Goal: Transaction & Acquisition: Purchase product/service

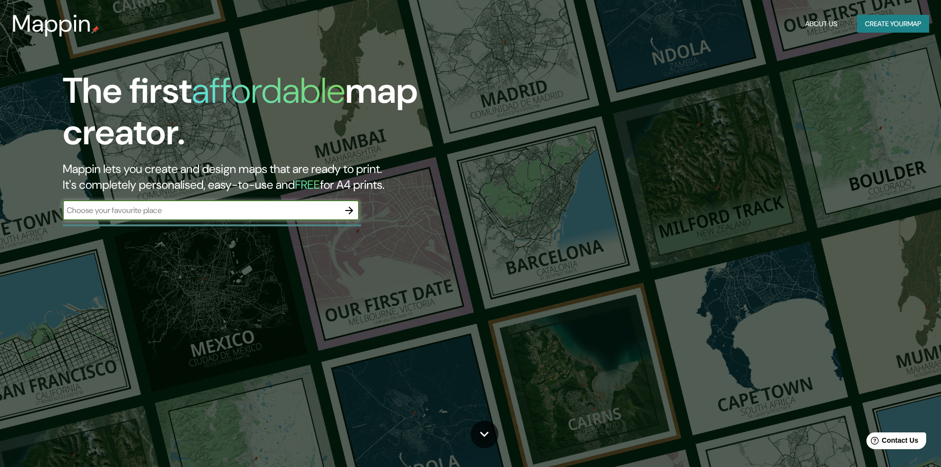
click at [277, 215] on input "text" at bounding box center [201, 210] width 277 height 11
type input "pachacutec ventanilla"
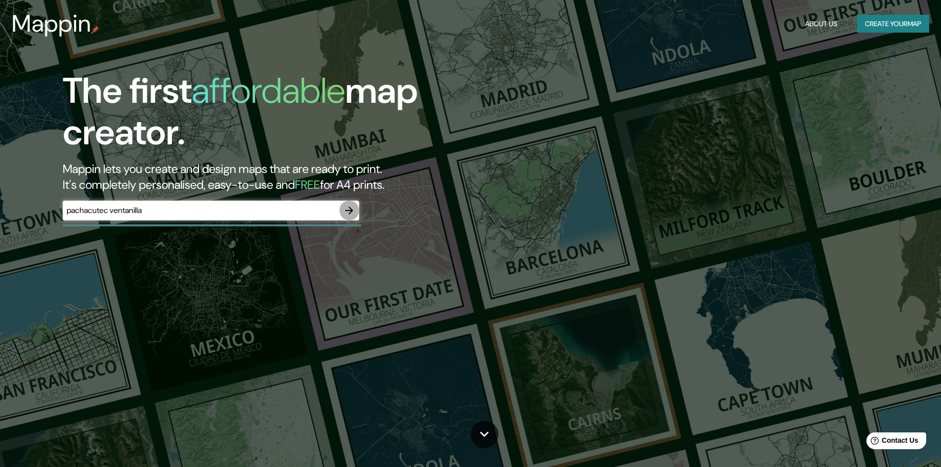
click at [348, 212] on icon "button" at bounding box center [349, 211] width 12 height 12
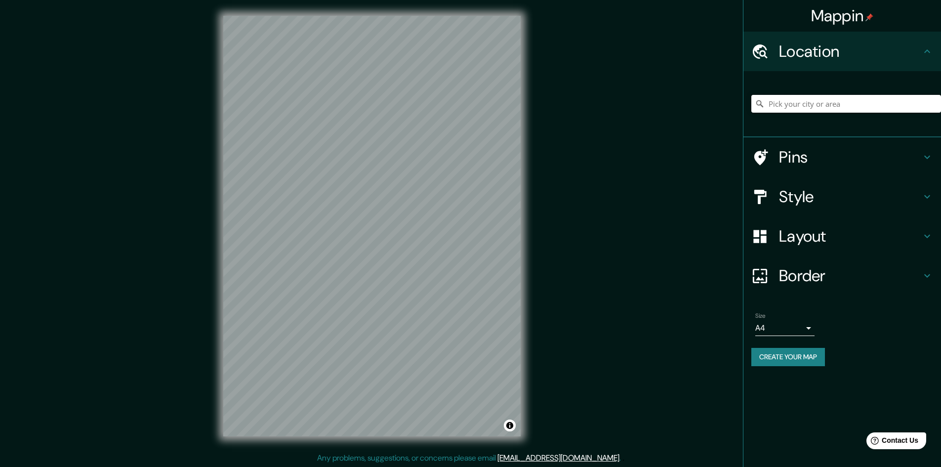
click at [864, 103] on input "Pick your city or area" at bounding box center [846, 104] width 190 height 18
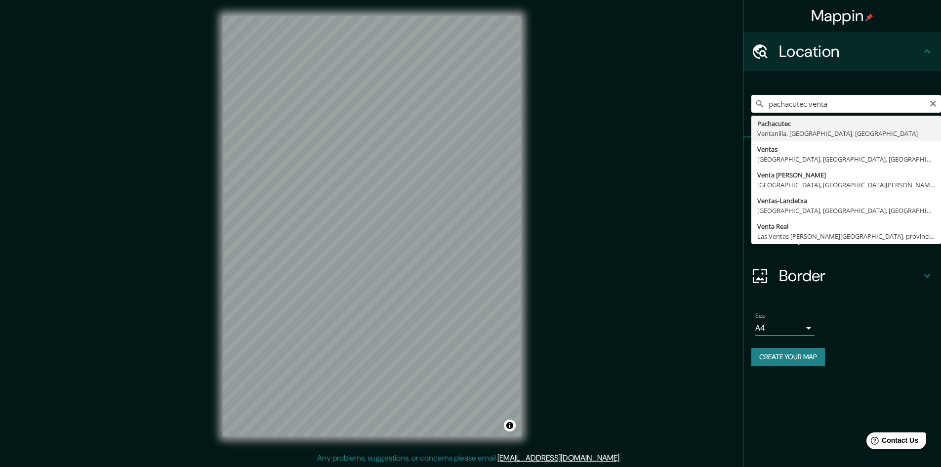
type input "Pachacutec, [GEOGRAPHIC_DATA], [GEOGRAPHIC_DATA], [GEOGRAPHIC_DATA]"
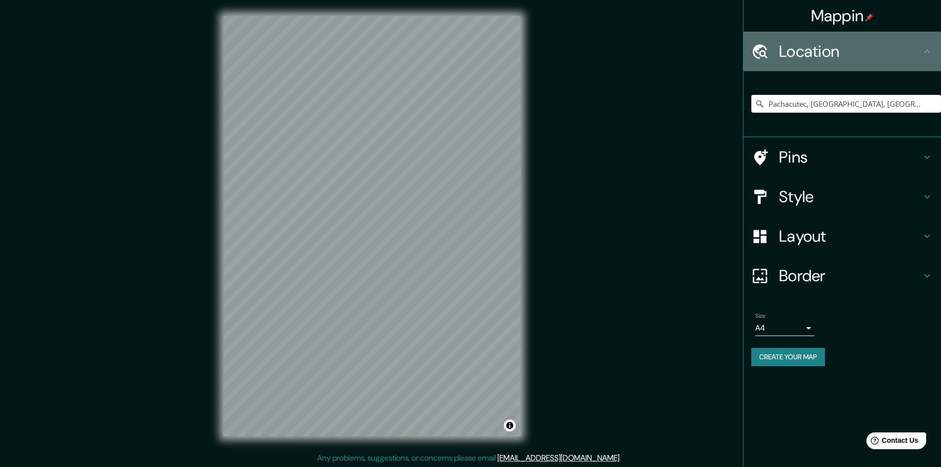
click at [893, 46] on h4 "Location" at bounding box center [850, 51] width 142 height 20
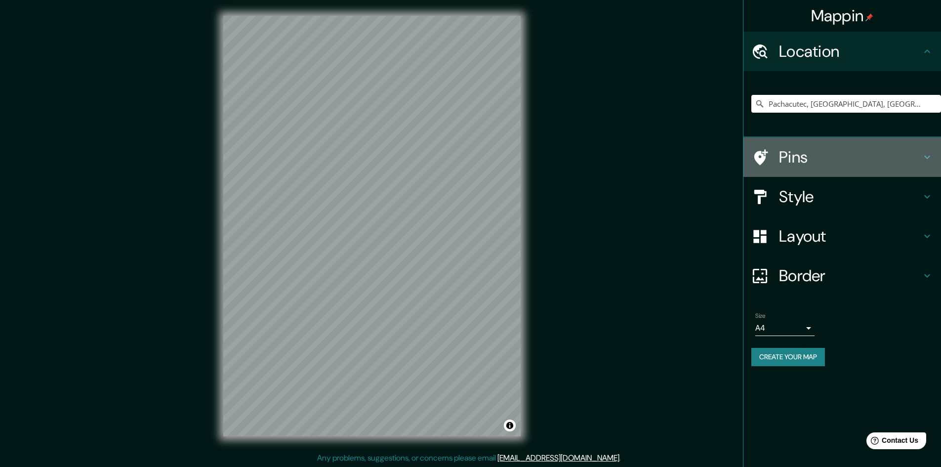
click at [818, 160] on h4 "Pins" at bounding box center [850, 157] width 142 height 20
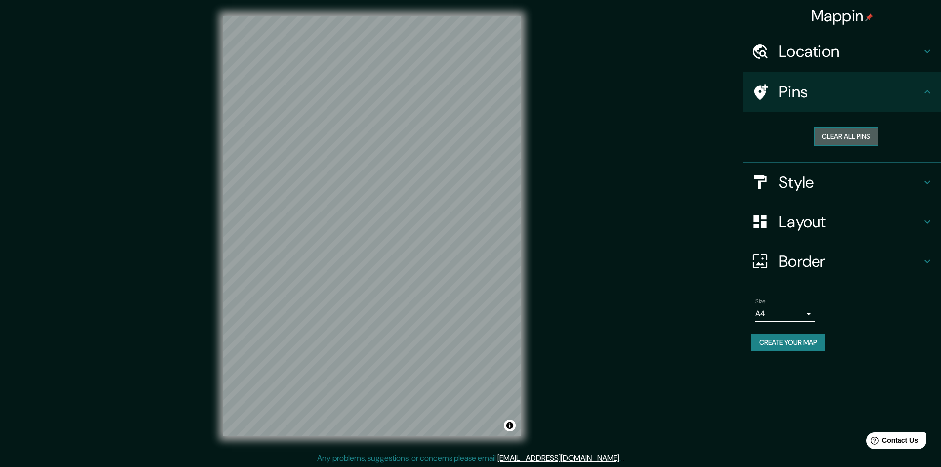
click at [851, 144] on button "Clear all pins" at bounding box center [846, 136] width 64 height 18
click at [891, 98] on h4 "Pins" at bounding box center [850, 92] width 142 height 20
click at [838, 176] on h4 "Style" at bounding box center [850, 182] width 142 height 20
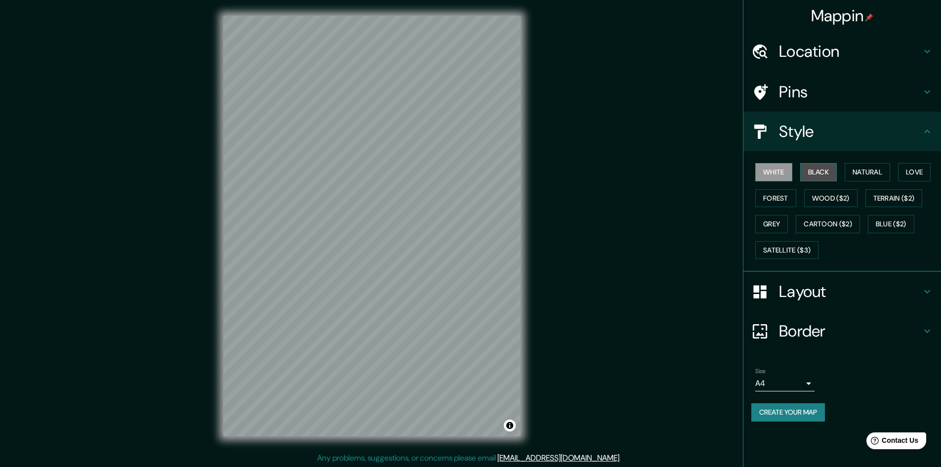
click at [825, 174] on button "Black" at bounding box center [818, 172] width 37 height 18
click at [859, 174] on button "Natural" at bounding box center [867, 172] width 45 height 18
click at [906, 171] on button "Love" at bounding box center [914, 172] width 33 height 18
click at [863, 175] on button "Natural" at bounding box center [867, 172] width 45 height 18
click at [829, 173] on button "Black" at bounding box center [818, 172] width 37 height 18
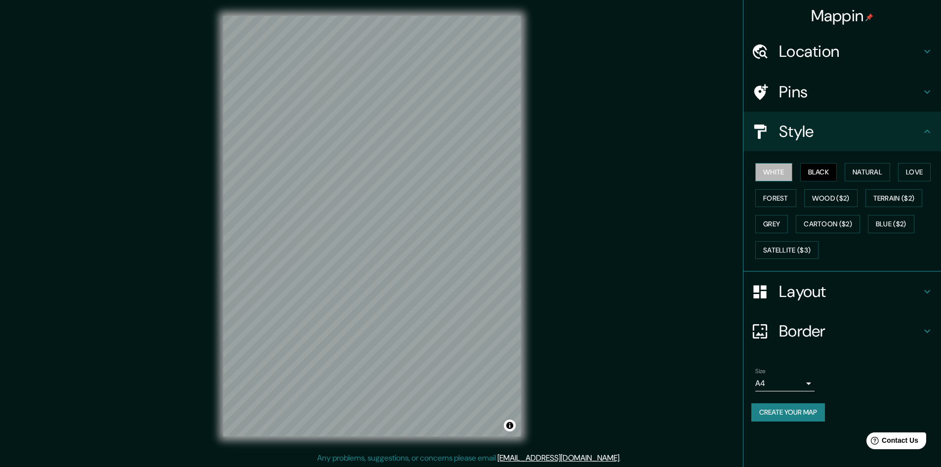
click at [781, 175] on button "White" at bounding box center [773, 172] width 37 height 18
click at [784, 196] on button "Forest" at bounding box center [775, 198] width 41 height 18
click at [817, 196] on button "Wood ($2)" at bounding box center [830, 198] width 53 height 18
click at [894, 198] on button "Terrain ($2)" at bounding box center [894, 198] width 57 height 18
click at [835, 198] on button "Wood ($2)" at bounding box center [830, 198] width 53 height 18
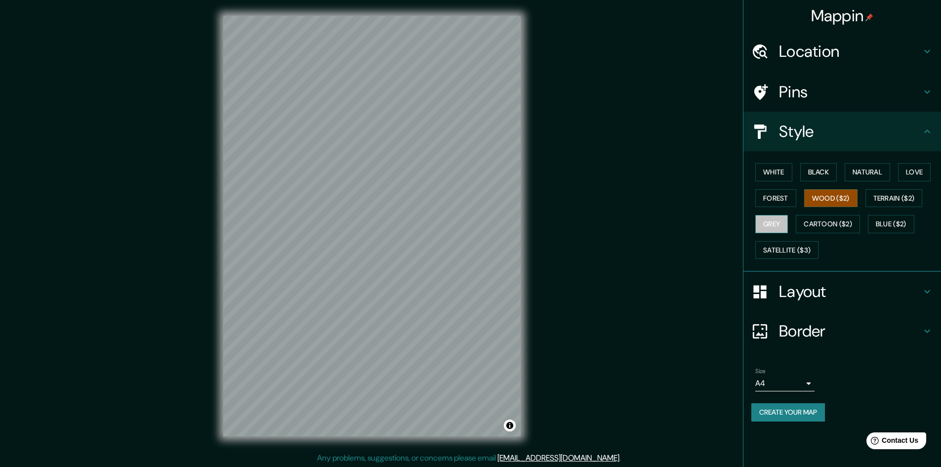
click at [763, 228] on button "Grey" at bounding box center [771, 224] width 33 height 18
click at [833, 229] on button "Cartoon ($2)" at bounding box center [828, 224] width 64 height 18
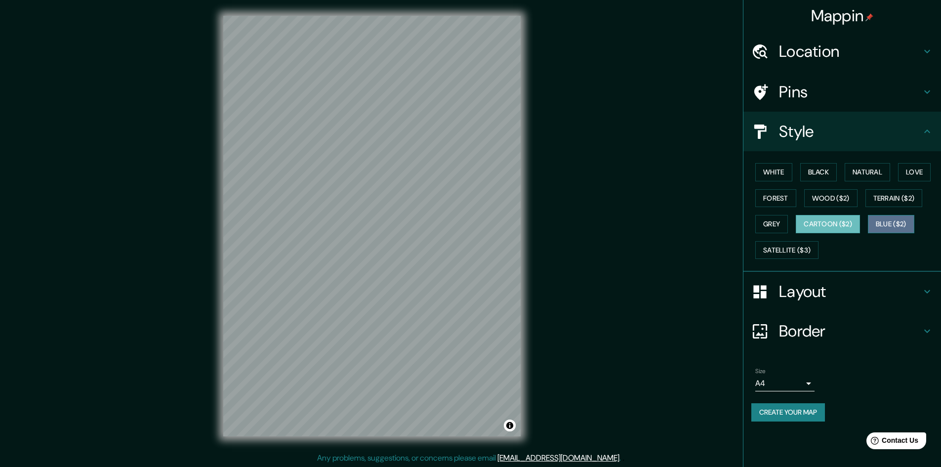
click at [886, 223] on button "Blue ($2)" at bounding box center [891, 224] width 46 height 18
click at [802, 247] on button "Satellite ($3)" at bounding box center [786, 250] width 63 height 18
click at [815, 249] on button "Satellite ($3)" at bounding box center [786, 250] width 63 height 18
click at [852, 249] on div "White Black Natural Love Forest Wood ($2) Terrain ($2) Grey Cartoon ($2) Blue (…" at bounding box center [846, 211] width 190 height 104
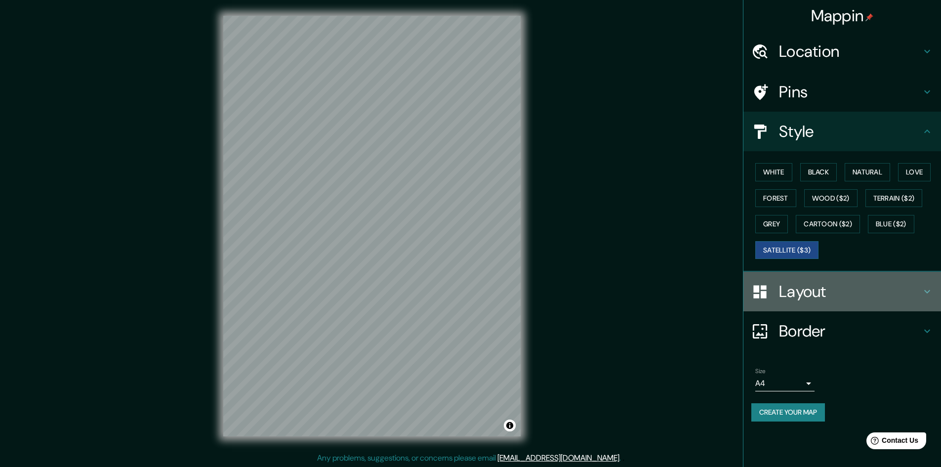
click at [822, 289] on h4 "Layout" at bounding box center [850, 292] width 142 height 20
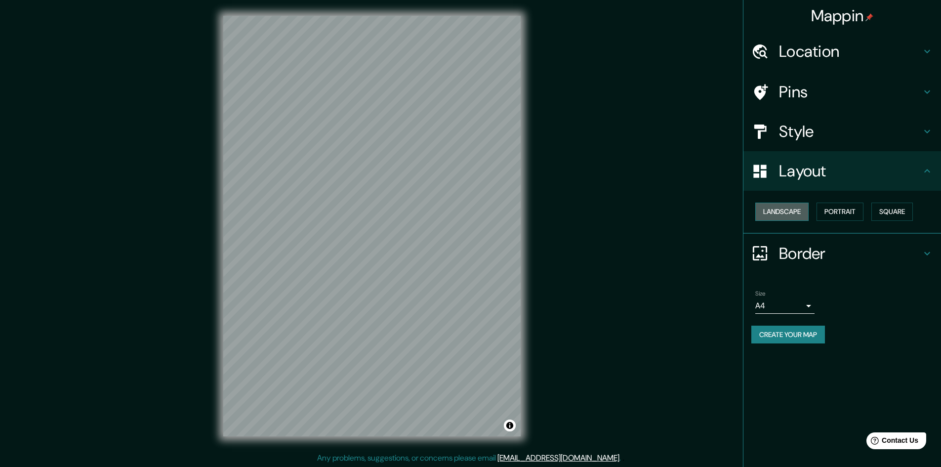
click at [786, 216] on button "Landscape" at bounding box center [781, 212] width 53 height 18
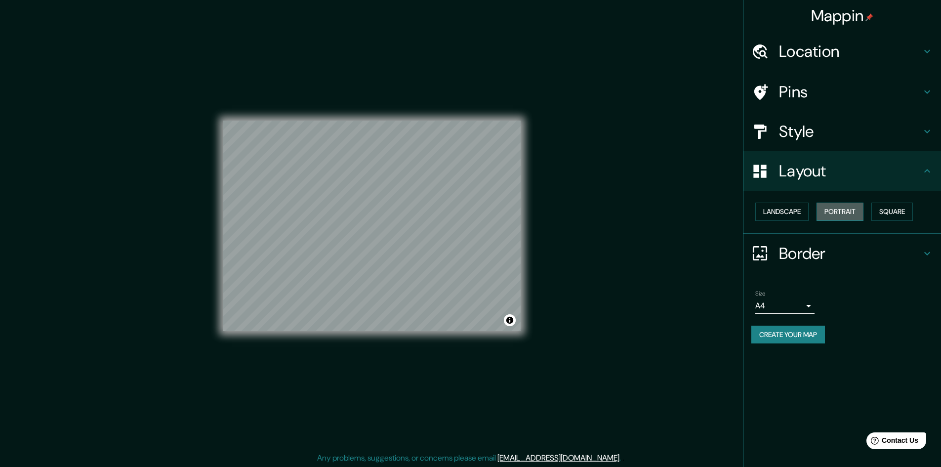
click at [846, 214] on button "Portrait" at bounding box center [840, 212] width 47 height 18
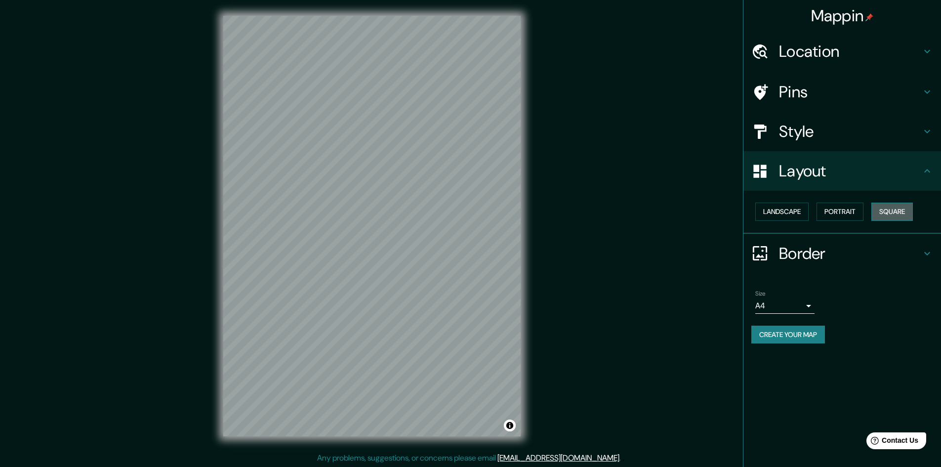
click at [883, 216] on button "Square" at bounding box center [891, 212] width 41 height 18
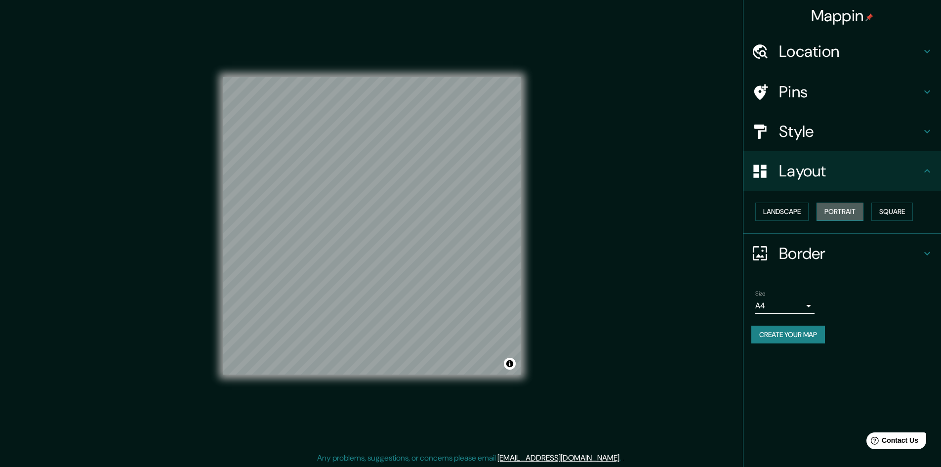
click at [849, 209] on button "Portrait" at bounding box center [840, 212] width 47 height 18
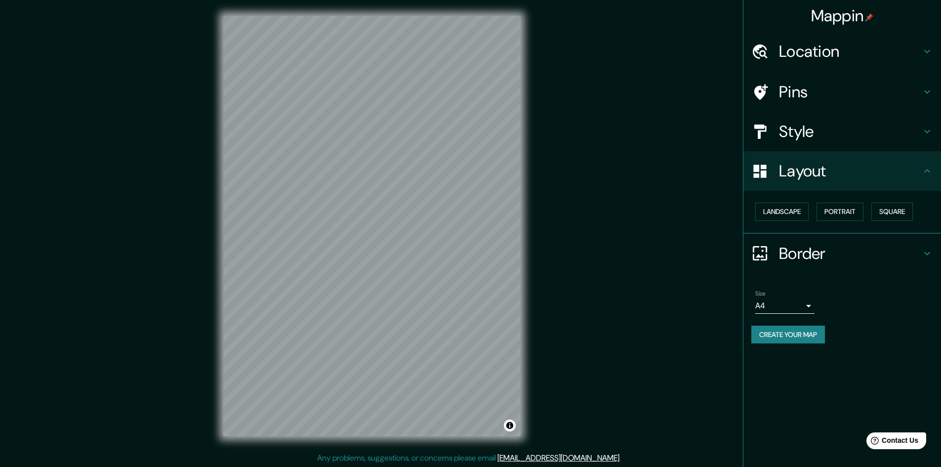
click at [781, 249] on h4 "Border" at bounding box center [850, 254] width 142 height 20
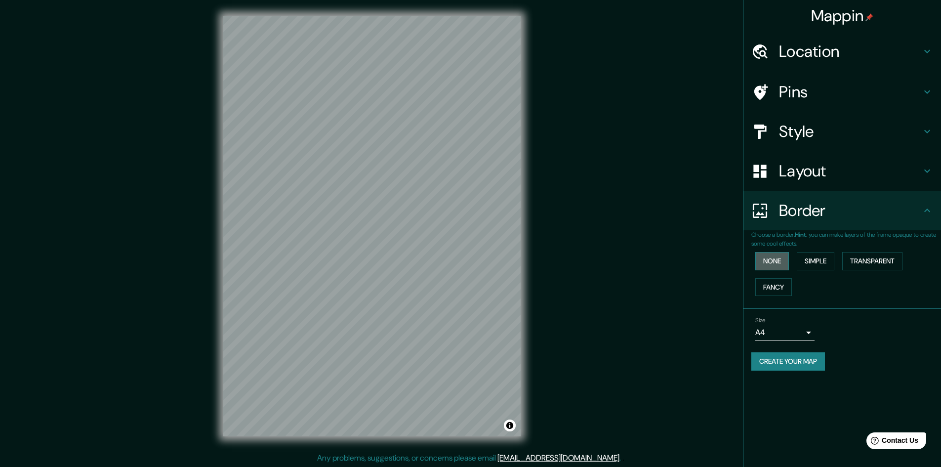
click at [777, 263] on button "None" at bounding box center [772, 261] width 34 height 18
click at [814, 267] on button "Simple" at bounding box center [816, 261] width 38 height 18
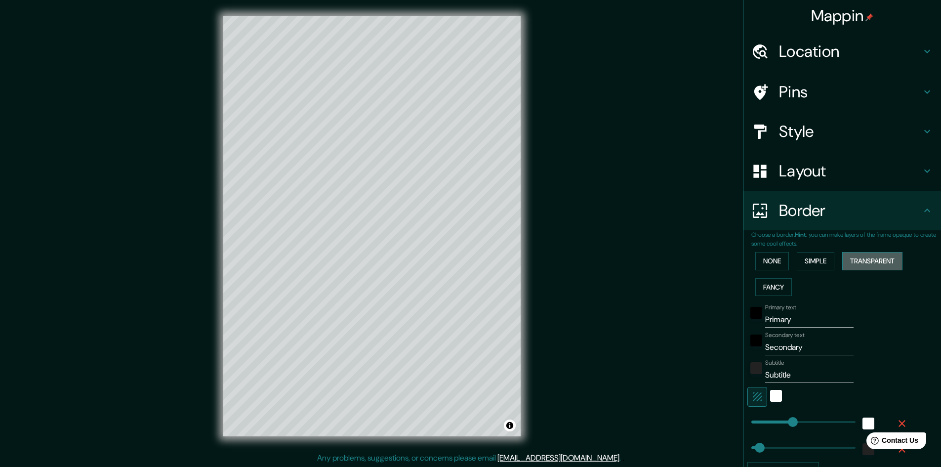
click at [863, 262] on button "Transparent" at bounding box center [872, 261] width 60 height 18
click at [768, 284] on button "Fancy" at bounding box center [773, 287] width 37 height 18
click at [770, 257] on button "None" at bounding box center [772, 261] width 34 height 18
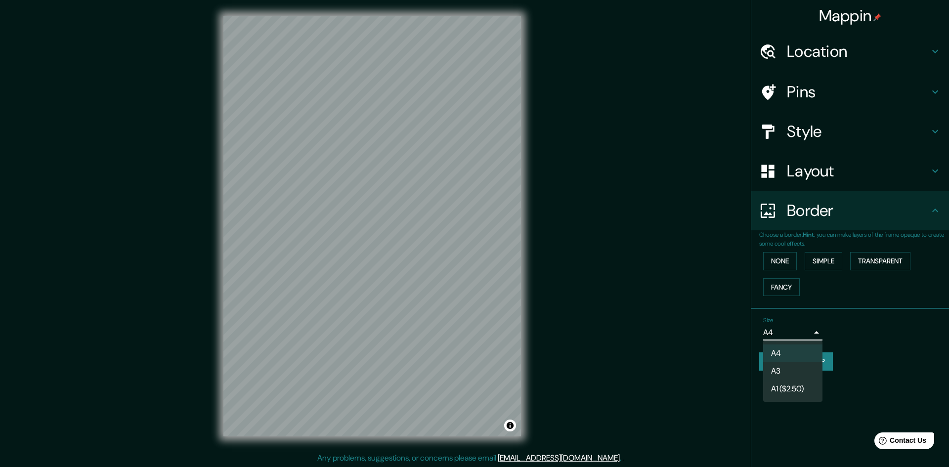
click at [789, 328] on body "Mappin Location [GEOGRAPHIC_DATA], [GEOGRAPHIC_DATA], [GEOGRAPHIC_DATA], [GEOGR…" at bounding box center [474, 233] width 949 height 467
click at [849, 336] on div at bounding box center [474, 233] width 949 height 467
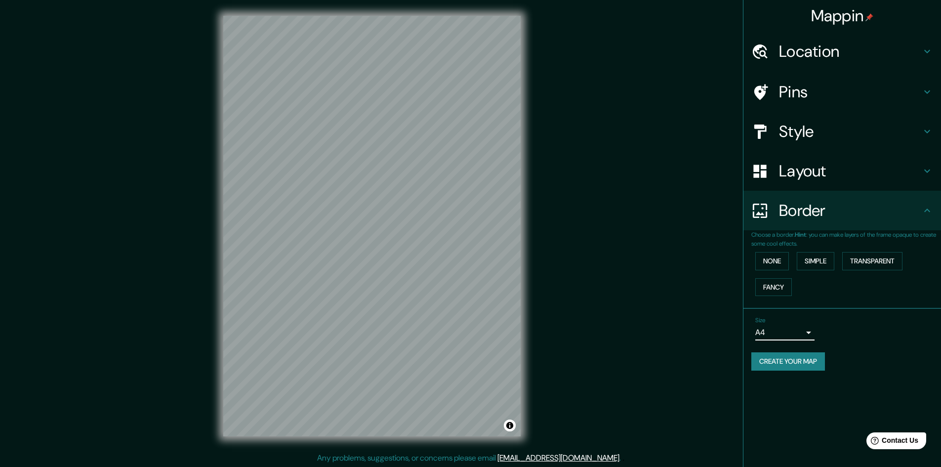
click at [925, 218] on div "Border" at bounding box center [843, 211] width 198 height 40
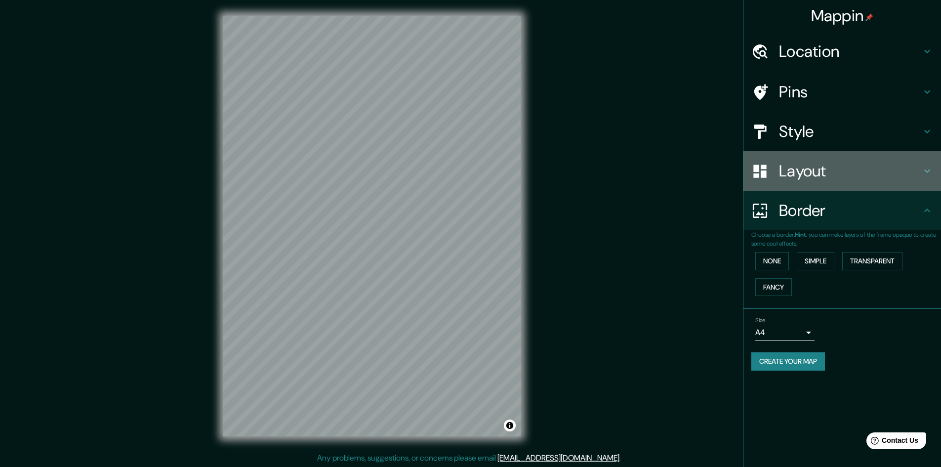
click at [902, 175] on h4 "Layout" at bounding box center [850, 171] width 142 height 20
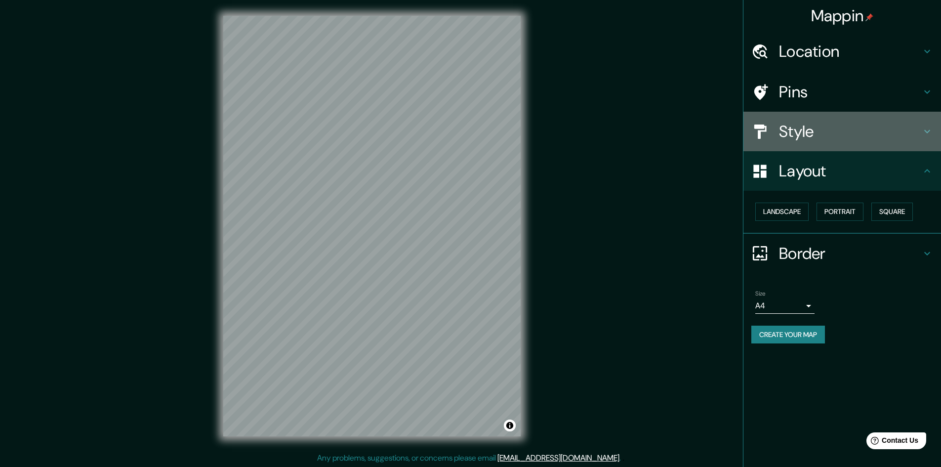
click at [855, 142] on div "Style" at bounding box center [843, 132] width 198 height 40
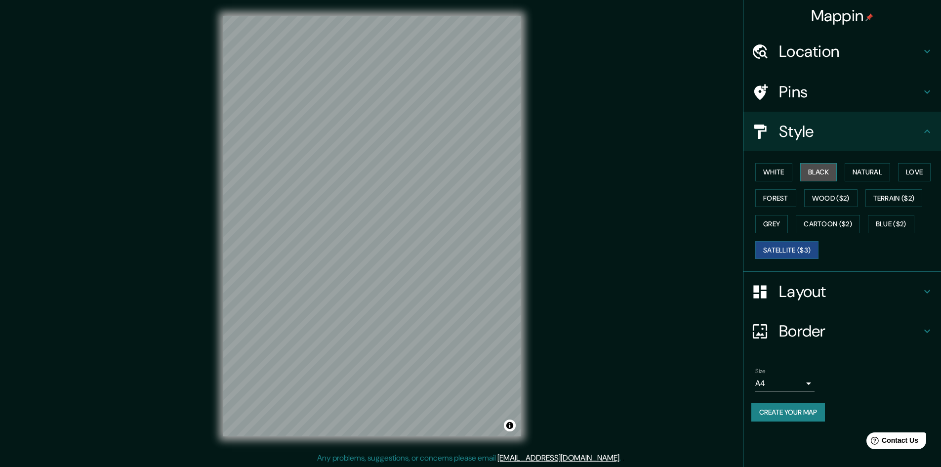
click at [829, 174] on button "Black" at bounding box center [818, 172] width 37 height 18
click at [771, 170] on button "White" at bounding box center [773, 172] width 37 height 18
click at [873, 169] on button "Natural" at bounding box center [867, 172] width 45 height 18
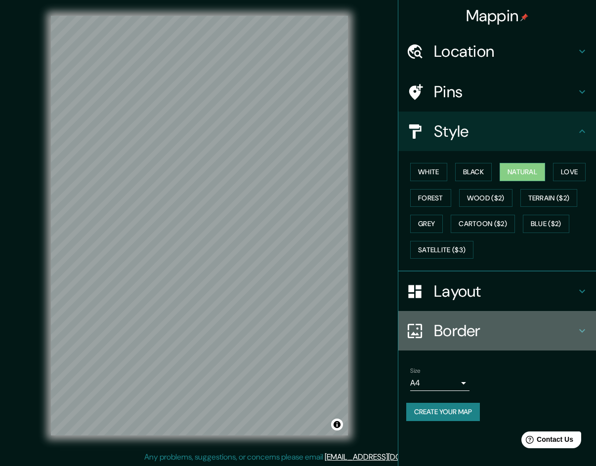
click at [462, 340] on h4 "Border" at bounding box center [505, 331] width 142 height 20
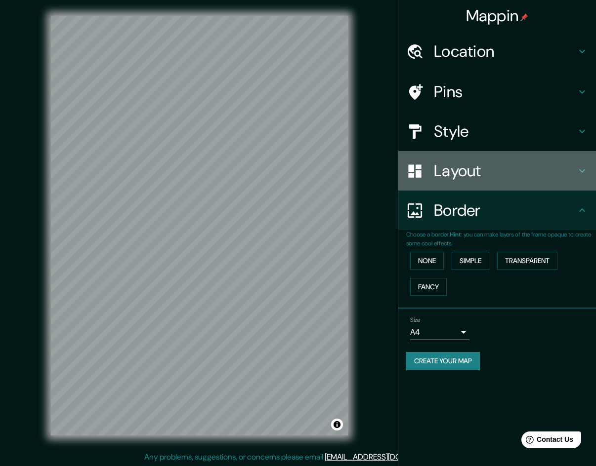
click at [525, 171] on h4 "Layout" at bounding box center [505, 171] width 142 height 20
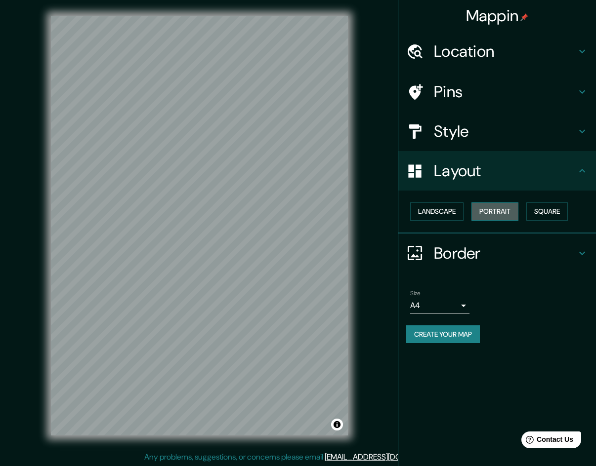
click at [501, 207] on button "Portrait" at bounding box center [494, 212] width 47 height 18
click at [443, 213] on button "Landscape" at bounding box center [436, 212] width 53 height 18
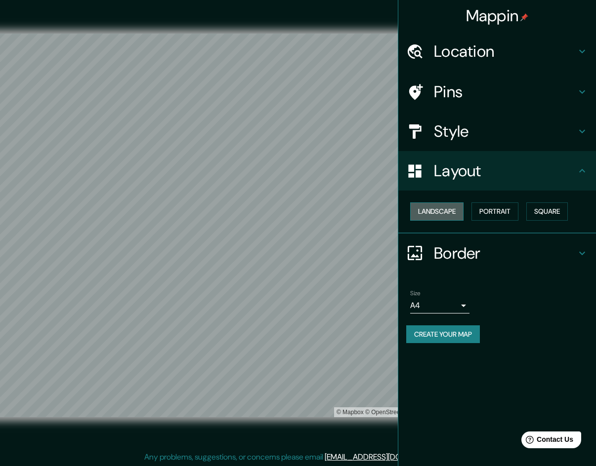
click at [452, 204] on button "Landscape" at bounding box center [436, 212] width 53 height 18
click at [495, 209] on button "Portrait" at bounding box center [494, 212] width 47 height 18
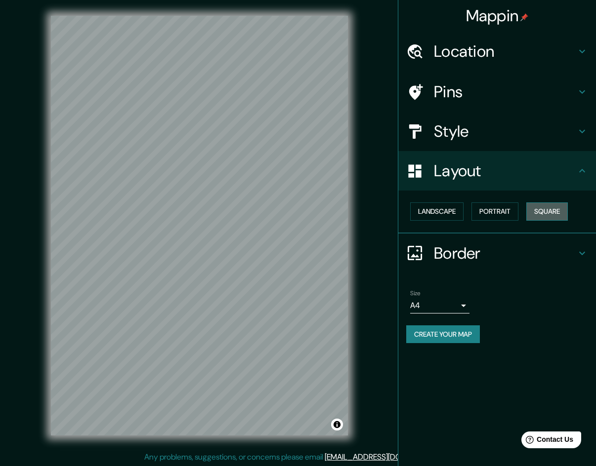
click at [546, 206] on button "Square" at bounding box center [546, 212] width 41 height 18
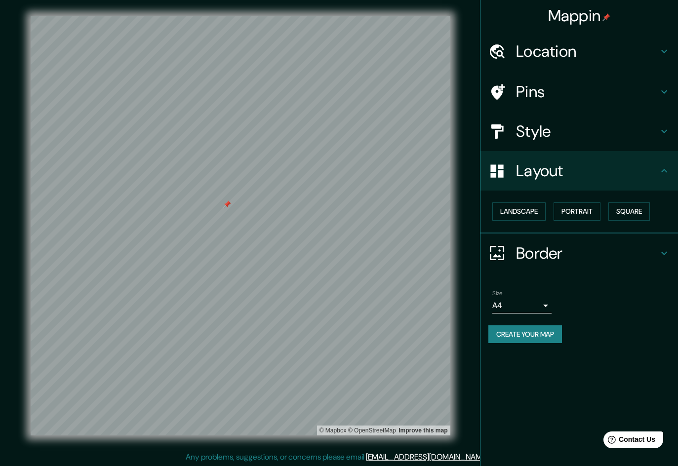
click at [229, 203] on div at bounding box center [227, 205] width 8 height 8
click at [561, 128] on h4 "Style" at bounding box center [587, 132] width 142 height 20
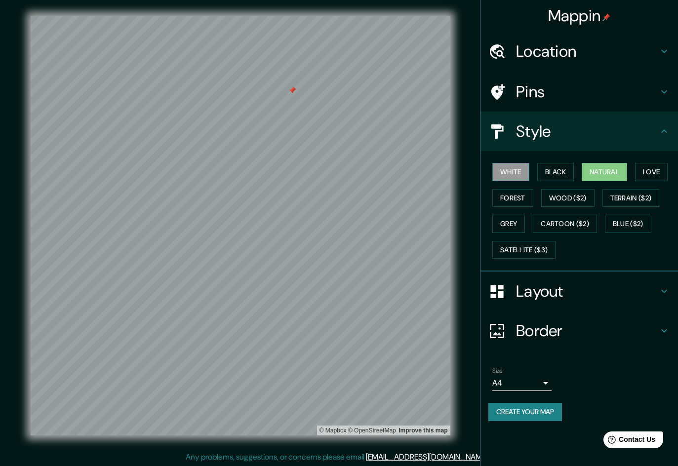
click at [514, 169] on button "White" at bounding box center [511, 172] width 37 height 18
click at [552, 177] on button "Black" at bounding box center [556, 172] width 37 height 18
click at [615, 181] on button "Natural" at bounding box center [604, 172] width 45 height 18
click at [514, 169] on button "White" at bounding box center [511, 172] width 37 height 18
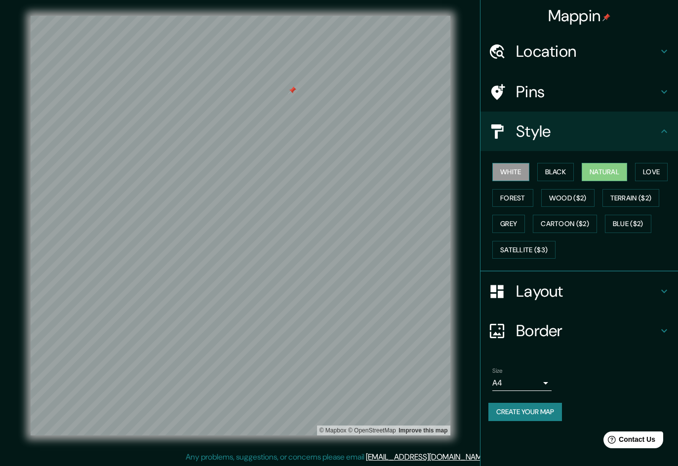
click at [514, 169] on button "White" at bounding box center [511, 172] width 37 height 18
click at [560, 174] on button "Black" at bounding box center [556, 172] width 37 height 18
click at [596, 173] on button "Natural" at bounding box center [604, 172] width 45 height 18
click at [648, 172] on button "Love" at bounding box center [651, 172] width 33 height 18
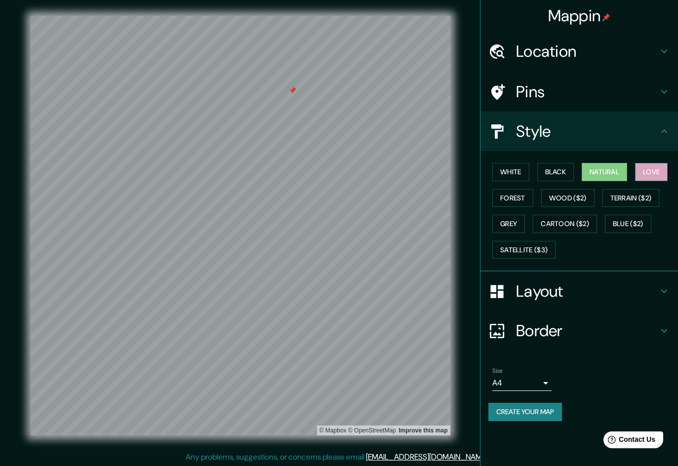
click at [648, 172] on button "Love" at bounding box center [651, 172] width 33 height 18
click at [510, 193] on button "Forest" at bounding box center [513, 198] width 41 height 18
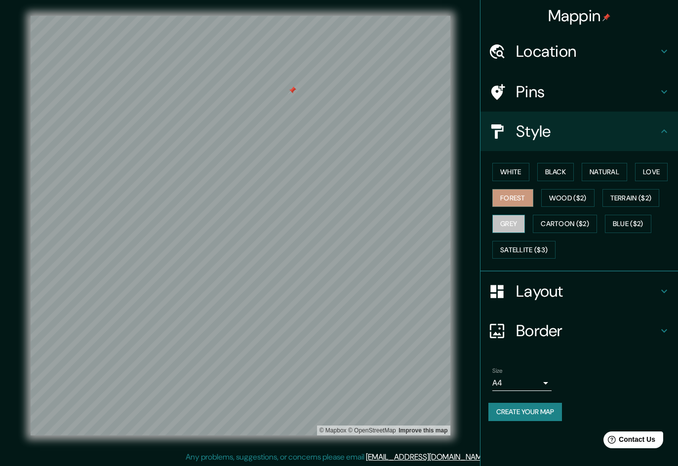
click at [513, 224] on button "Grey" at bounding box center [509, 224] width 33 height 18
click at [551, 175] on button "Black" at bounding box center [556, 172] width 37 height 18
click at [509, 171] on button "White" at bounding box center [511, 172] width 37 height 18
click at [292, 90] on div at bounding box center [293, 90] width 8 height 8
click at [593, 18] on h4 "Mappin" at bounding box center [579, 16] width 63 height 20
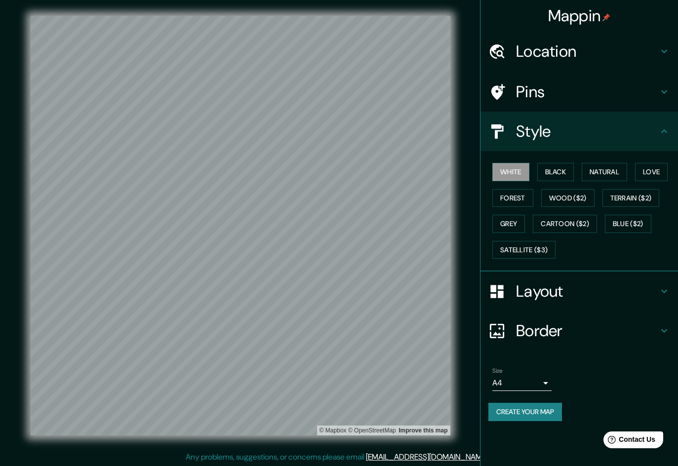
click at [582, 39] on div "Location" at bounding box center [580, 52] width 198 height 40
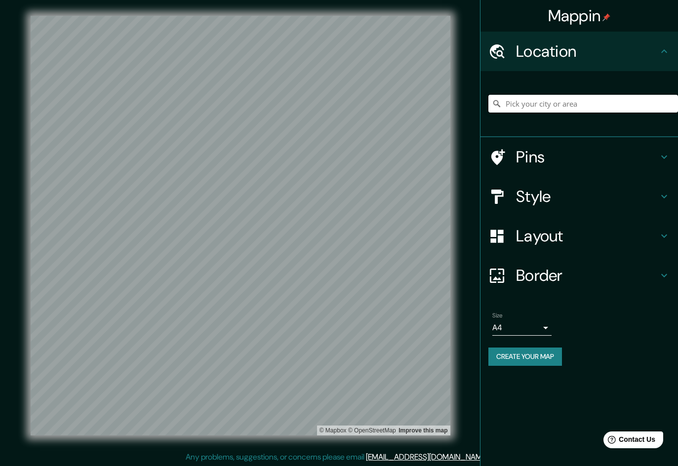
click at [587, 102] on input "Pick your city or area" at bounding box center [584, 104] width 190 height 18
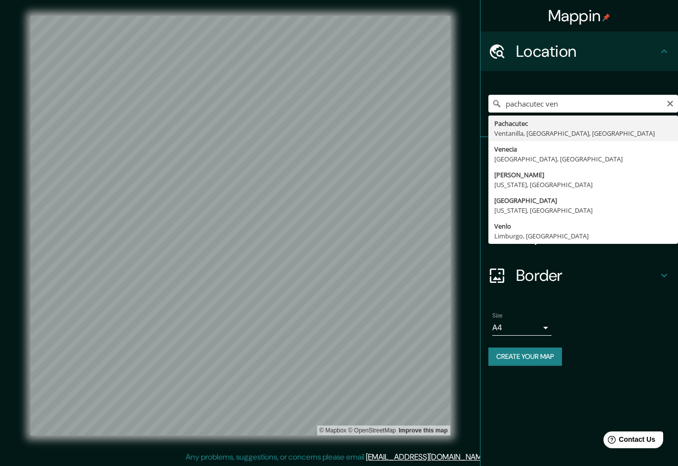
type input "Pachacutec, [GEOGRAPHIC_DATA], [GEOGRAPHIC_DATA], [GEOGRAPHIC_DATA]"
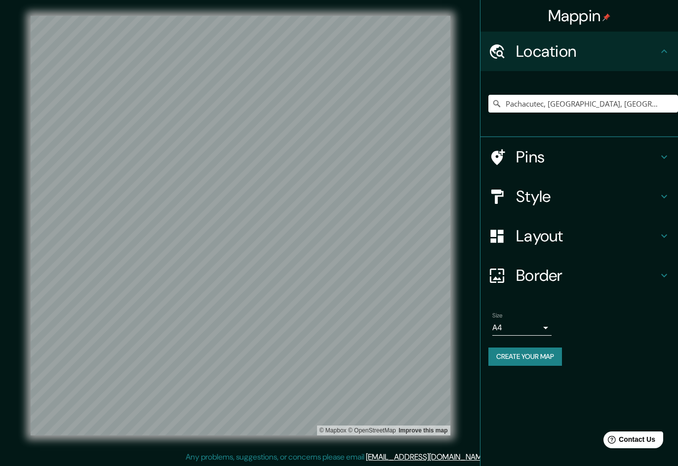
click at [548, 203] on h4 "Style" at bounding box center [587, 197] width 142 height 20
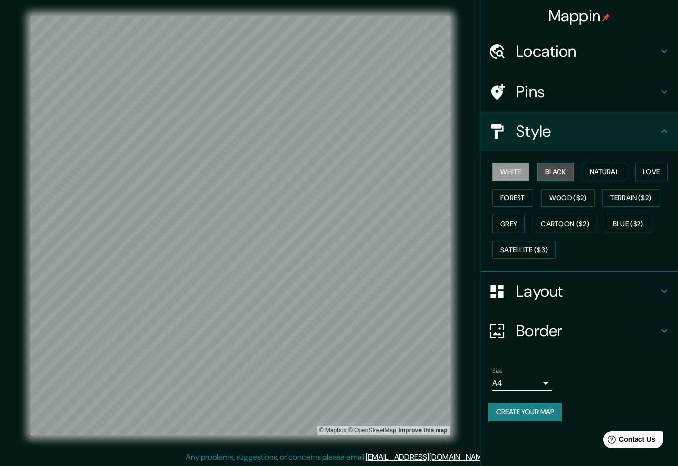
click at [558, 170] on button "Black" at bounding box center [556, 172] width 37 height 18
click at [597, 171] on button "Natural" at bounding box center [604, 172] width 45 height 18
click at [518, 167] on button "White" at bounding box center [511, 172] width 37 height 18
click at [545, 408] on button "Create your map" at bounding box center [526, 412] width 74 height 18
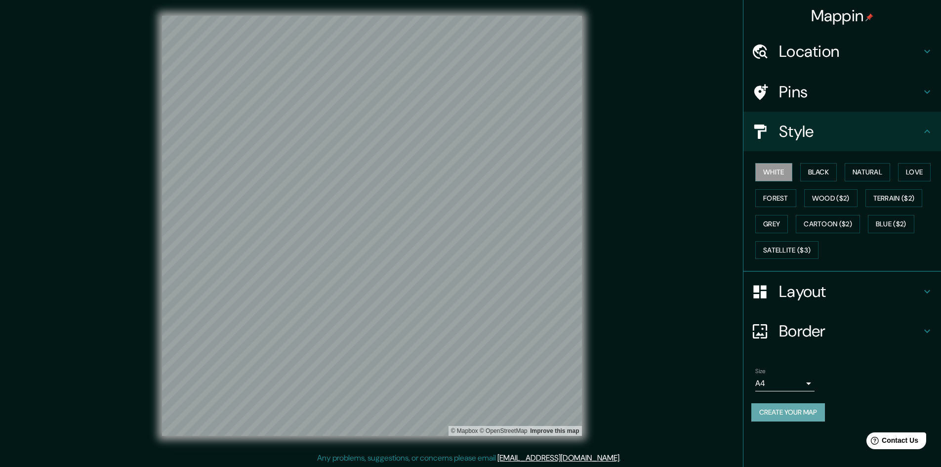
click at [770, 405] on button "Create your map" at bounding box center [788, 412] width 74 height 18
click at [812, 39] on div "Location" at bounding box center [843, 52] width 198 height 40
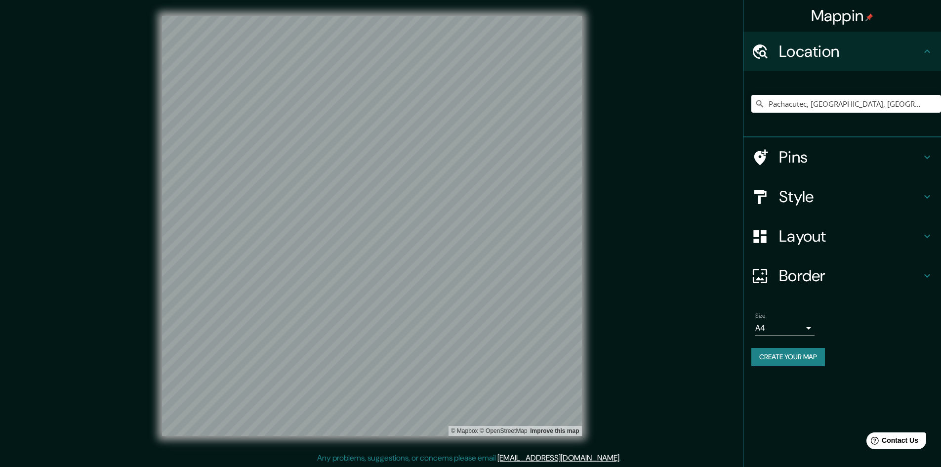
click at [843, 145] on div "Pins" at bounding box center [843, 157] width 198 height 40
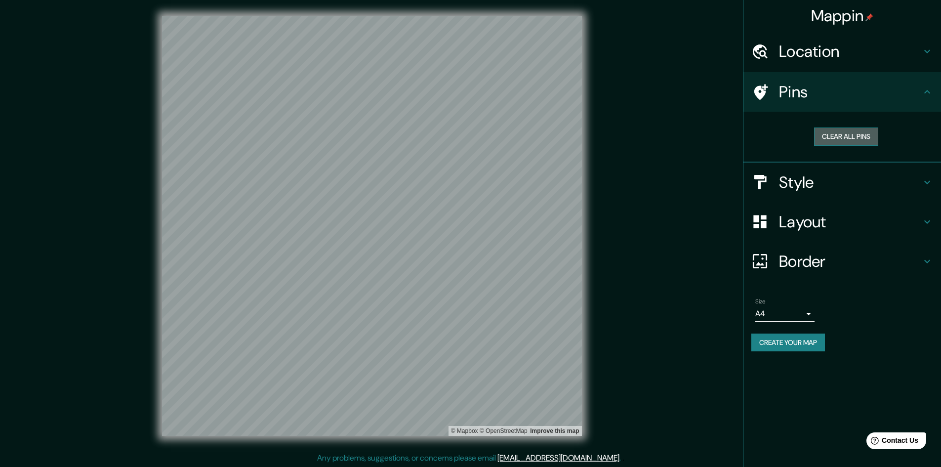
click at [859, 137] on button "Clear all pins" at bounding box center [846, 136] width 64 height 18
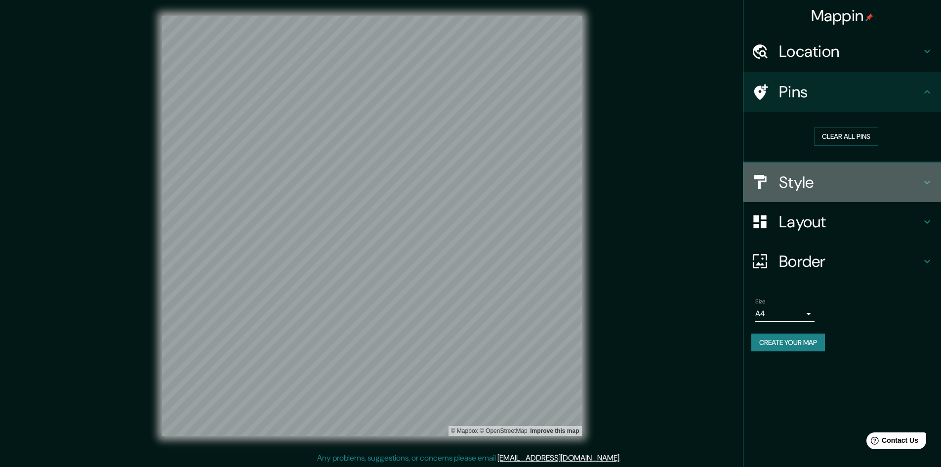
click at [810, 184] on h4 "Style" at bounding box center [850, 182] width 142 height 20
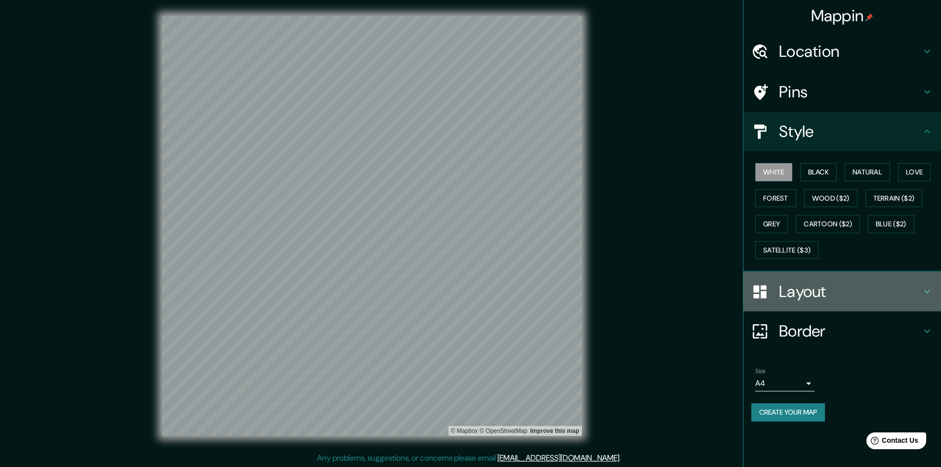
click at [803, 286] on h4 "Layout" at bounding box center [850, 292] width 142 height 20
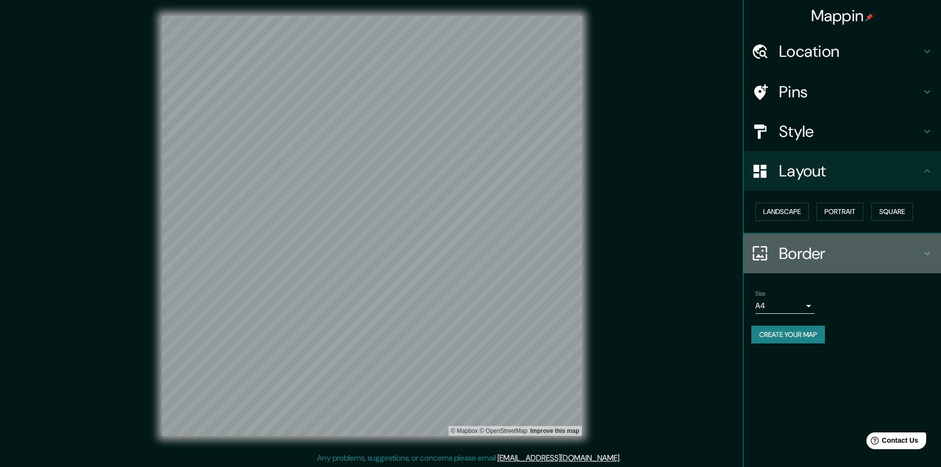
click at [805, 259] on h4 "Border" at bounding box center [850, 254] width 142 height 20
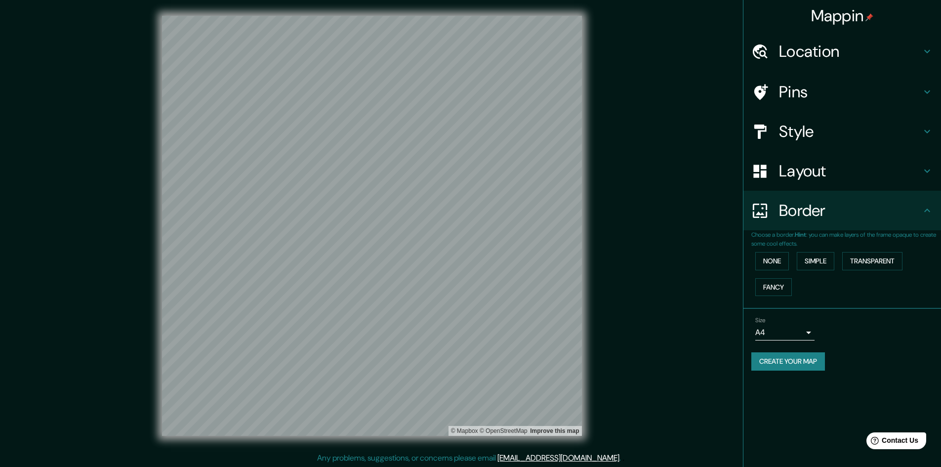
click at [799, 332] on body "Mappin Location [GEOGRAPHIC_DATA], [GEOGRAPHIC_DATA], [GEOGRAPHIC_DATA], [GEOGR…" at bounding box center [470, 233] width 941 height 467
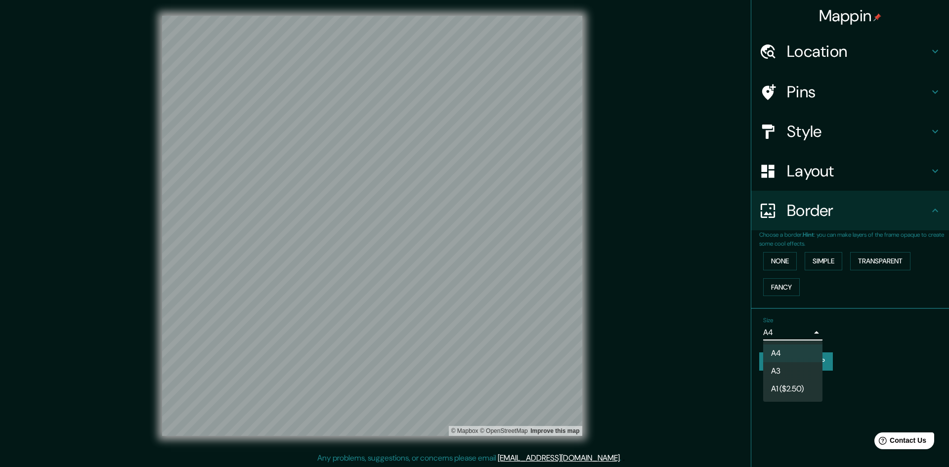
click at [791, 352] on li "A4" at bounding box center [792, 353] width 59 height 18
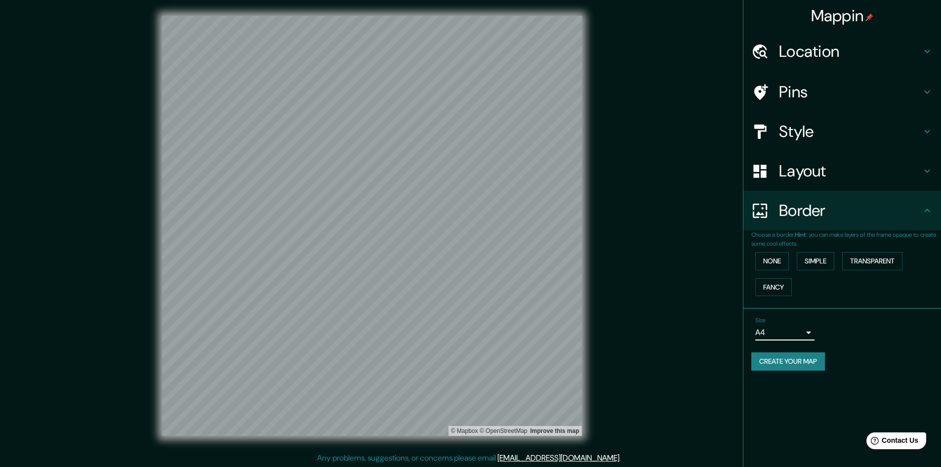
click at [808, 363] on button "Create your map" at bounding box center [788, 361] width 74 height 18
click at [803, 86] on h4 "Pins" at bounding box center [850, 92] width 142 height 20
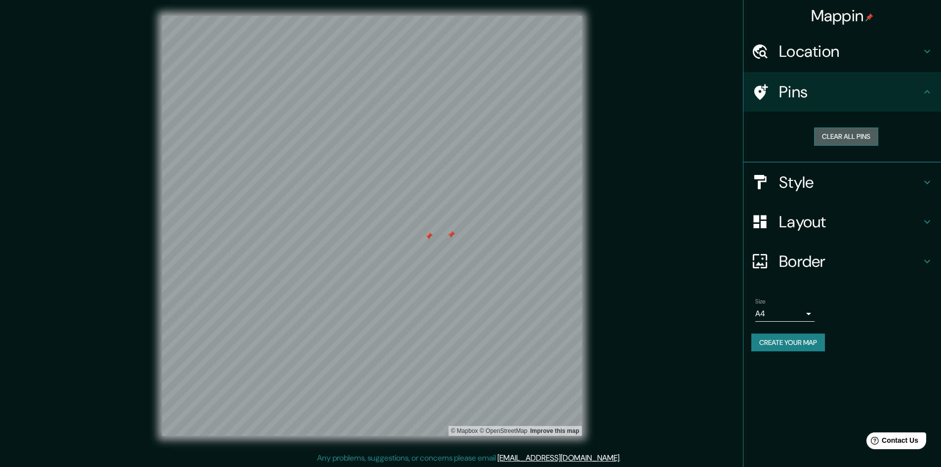
click at [846, 137] on button "Clear all pins" at bounding box center [846, 136] width 64 height 18
